Goal: Transaction & Acquisition: Obtain resource

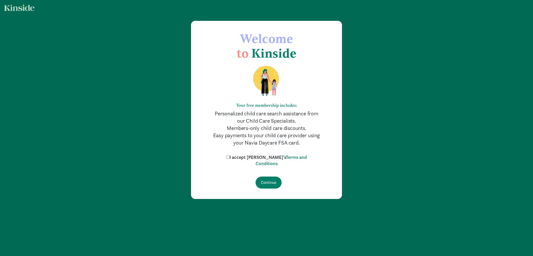
click at [229, 157] on input "I accept [PERSON_NAME]'s Terms and Conditions" at bounding box center [227, 156] width 3 height 3
checkbox input "true"
click at [273, 182] on input "Continue" at bounding box center [268, 182] width 26 height 12
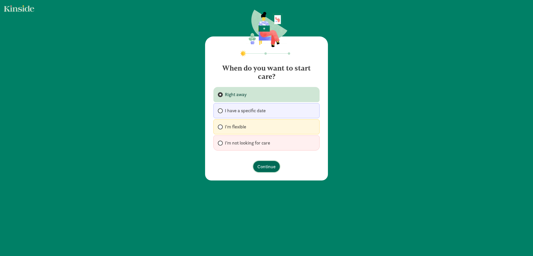
click at [263, 166] on span "Continue" at bounding box center [266, 166] width 18 height 7
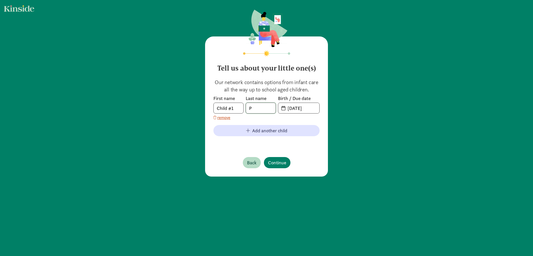
click at [262, 112] on input "P" at bounding box center [261, 108] width 30 height 10
type input "[PERSON_NAME]"
click at [299, 150] on div "Tell us about your little one(s) Our network contains options from infant care …" at bounding box center [266, 106] width 123 height 140
click at [297, 109] on input "20-25-0911" at bounding box center [301, 108] width 35 height 10
drag, startPoint x: 314, startPoint y: 108, endPoint x: 282, endPoint y: 105, distance: 31.7
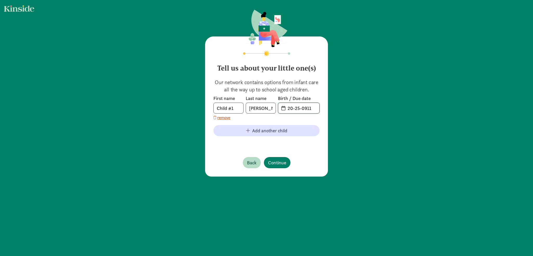
click at [284, 105] on input "20-25-0911" at bounding box center [301, 108] width 35 height 10
type input "[DATE]"
click at [256, 131] on span "Add another child" at bounding box center [269, 130] width 35 height 7
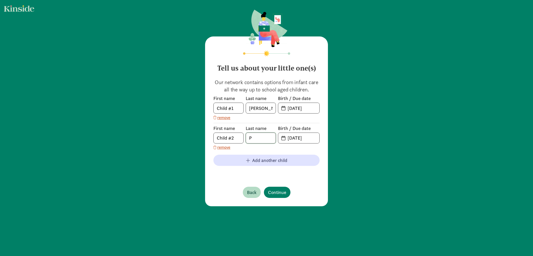
click at [257, 140] on input "P" at bounding box center [261, 138] width 30 height 10
type input "[PERSON_NAME]"
click at [295, 137] on input "[DATE]" at bounding box center [301, 138] width 35 height 10
drag, startPoint x: 297, startPoint y: 137, endPoint x: 286, endPoint y: 136, distance: 10.7
click at [286, 136] on input "[DATE]" at bounding box center [301, 138] width 35 height 10
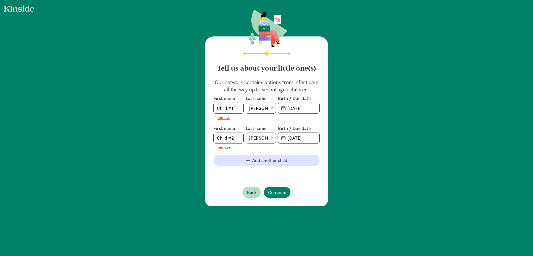
drag, startPoint x: 304, startPoint y: 138, endPoint x: 301, endPoint y: 138, distance: 2.9
click at [301, 138] on input "[DATE]" at bounding box center [301, 138] width 35 height 10
type input "[DATE]"
click at [282, 189] on span "Continue" at bounding box center [277, 192] width 18 height 7
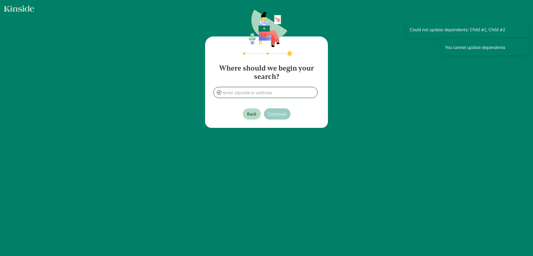
click at [280, 96] on input at bounding box center [266, 92] width 104 height 10
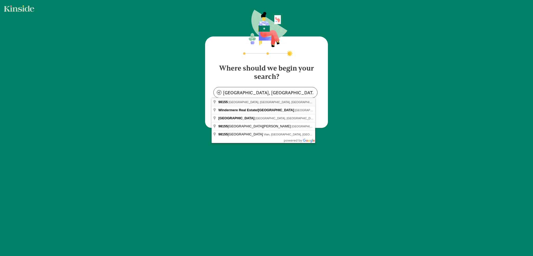
type input "[GEOGRAPHIC_DATA], [GEOGRAPHIC_DATA]"
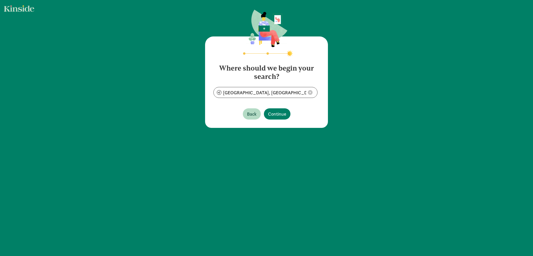
click at [276, 119] on footer "Back Continue" at bounding box center [266, 114] width 106 height 20
click at [277, 117] on span "Continue" at bounding box center [277, 113] width 18 height 7
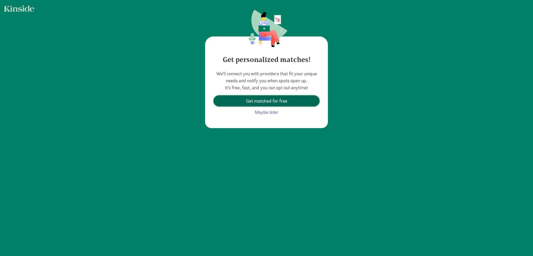
click at [282, 103] on span "Get matched for free" at bounding box center [266, 100] width 41 height 7
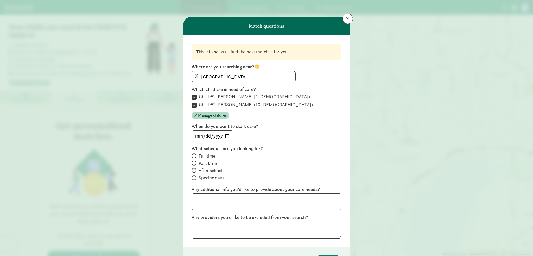
click at [192, 105] on input "Child #2 [PERSON_NAME] (10.[DEMOGRAPHIC_DATA])" at bounding box center [193, 104] width 5 height 7
checkbox input "false"
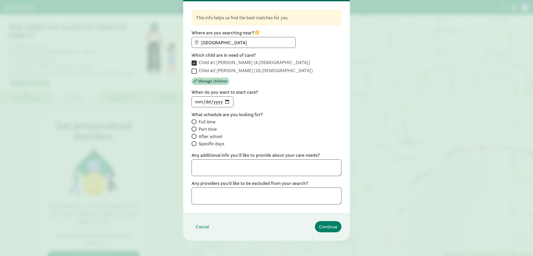
scroll to position [35, 0]
click at [327, 229] on span "Continue" at bounding box center [328, 225] width 18 height 7
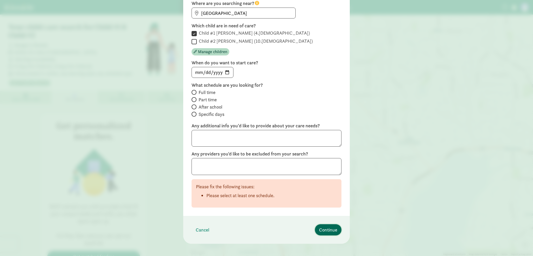
scroll to position [68, 0]
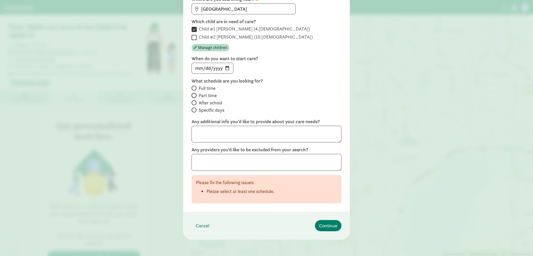
click at [191, 95] on input "Part time" at bounding box center [192, 95] width 3 height 3
radio input "true"
click at [328, 223] on span "Continue" at bounding box center [328, 225] width 18 height 7
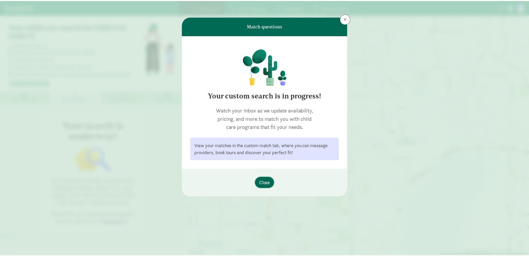
scroll to position [0, 0]
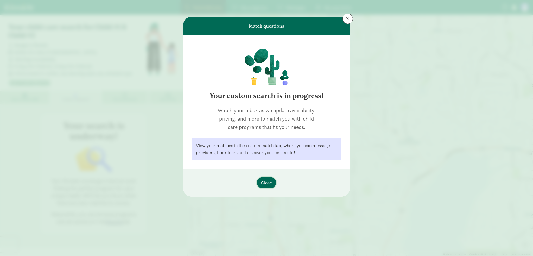
click at [271, 184] on span "Close" at bounding box center [266, 182] width 11 height 7
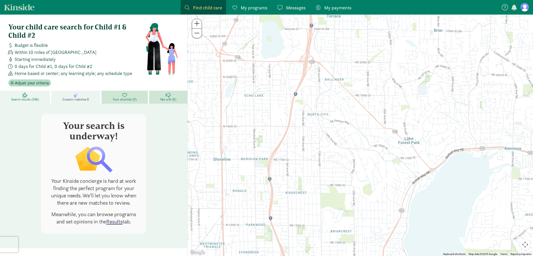
click at [38, 94] on link "Search results (566)" at bounding box center [25, 97] width 51 height 13
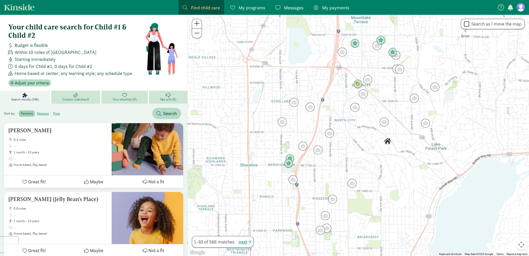
click at [387, 141] on img "Click to see details" at bounding box center [387, 141] width 9 height 9
click at [387, 140] on img "Click to see details" at bounding box center [387, 141] width 9 height 9
click at [385, 141] on img "Click to see details" at bounding box center [387, 141] width 9 height 9
click at [388, 140] on img "Click to see details" at bounding box center [387, 141] width 9 height 9
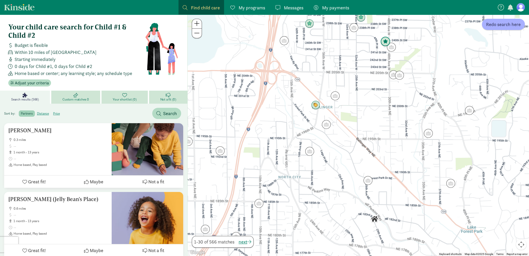
click at [385, 39] on img "Click to see details" at bounding box center [385, 42] width 10 height 10
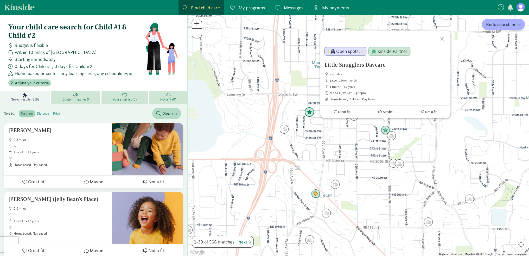
click at [311, 111] on img "Click to see details" at bounding box center [309, 112] width 10 height 10
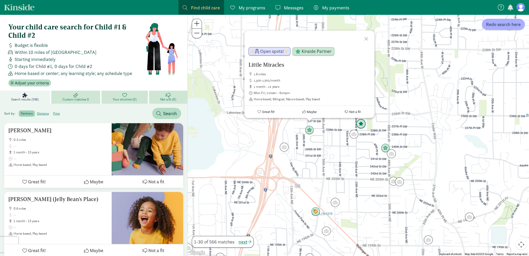
click at [362, 124] on img "Click to see details" at bounding box center [361, 124] width 10 height 10
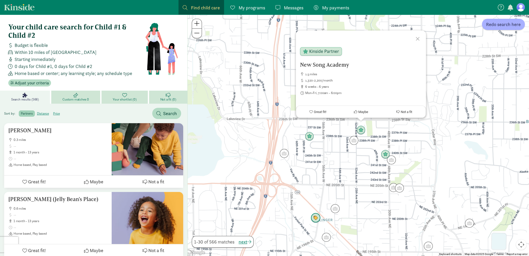
click at [317, 219] on img "Click to see details" at bounding box center [316, 218] width 10 height 10
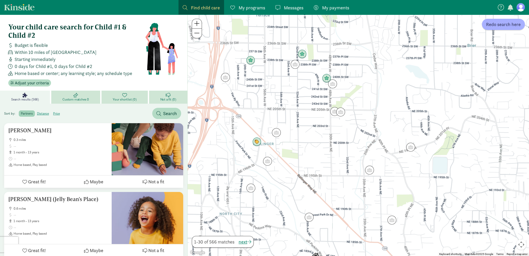
drag, startPoint x: 395, startPoint y: 230, endPoint x: 336, endPoint y: 151, distance: 98.9
click at [340, 151] on div "To navigate, press the arrow keys." at bounding box center [358, 135] width 341 height 241
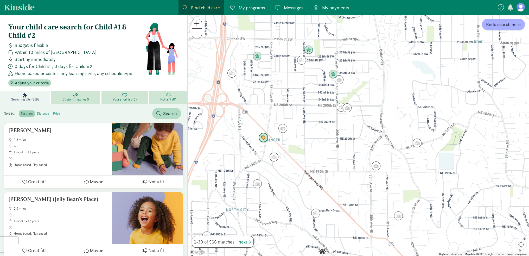
click at [263, 139] on img "Click to see details" at bounding box center [263, 138] width 10 height 10
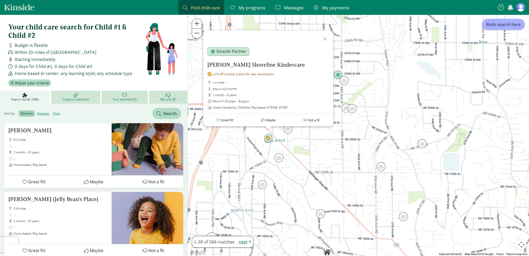
click at [324, 38] on div at bounding box center [325, 37] width 15 height 15
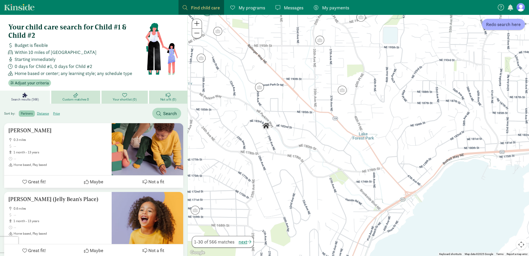
drag, startPoint x: 362, startPoint y: 177, endPoint x: 300, endPoint y: 49, distance: 143.0
click at [300, 49] on div at bounding box center [358, 135] width 341 height 241
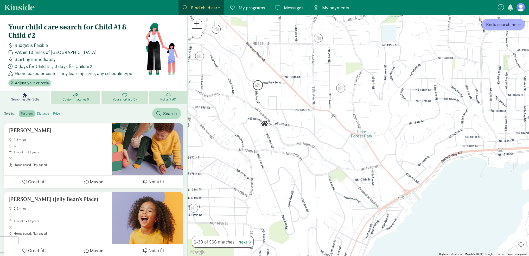
click at [256, 87] on img "Click to see details" at bounding box center [258, 85] width 10 height 10
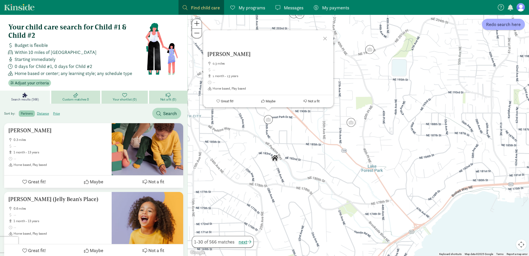
click at [324, 36] on div at bounding box center [325, 37] width 15 height 15
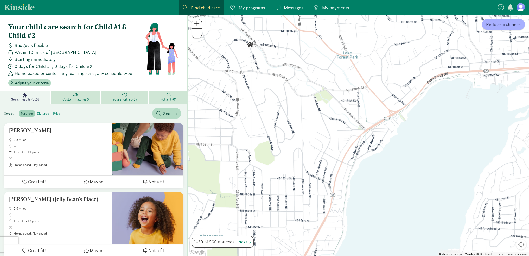
drag, startPoint x: 376, startPoint y: 198, endPoint x: 353, endPoint y: 87, distance: 112.7
click at [353, 87] on div at bounding box center [358, 135] width 341 height 241
